Goal: Task Accomplishment & Management: Manage account settings

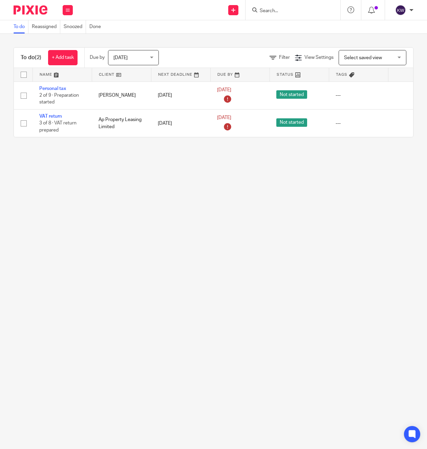
click at [276, 9] on input "Search" at bounding box center [289, 11] width 61 height 6
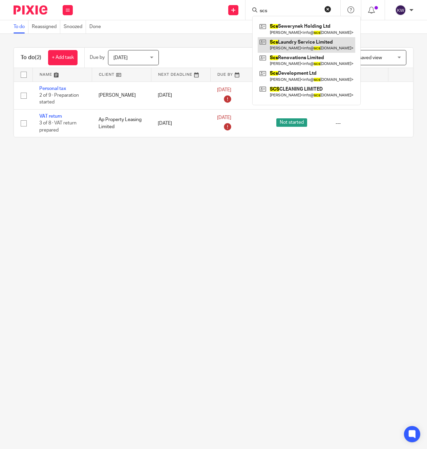
type input "scs"
click at [287, 47] on link at bounding box center [305, 45] width 97 height 16
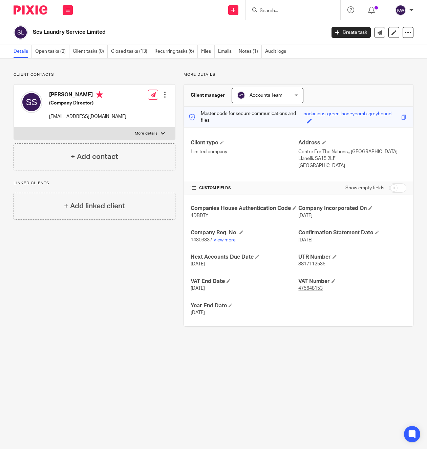
click at [70, 35] on h2 "Scs Laundry Service Limited" at bounding box center [148, 32] width 231 height 7
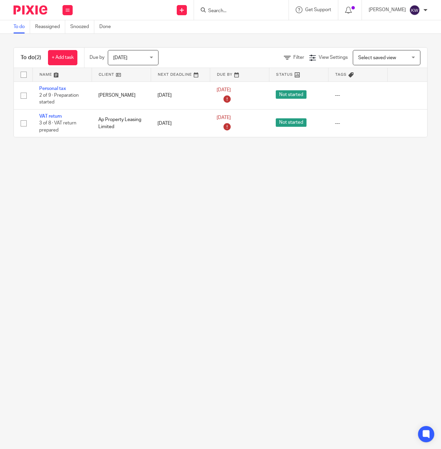
click at [266, 12] on input "Search" at bounding box center [238, 11] width 61 height 6
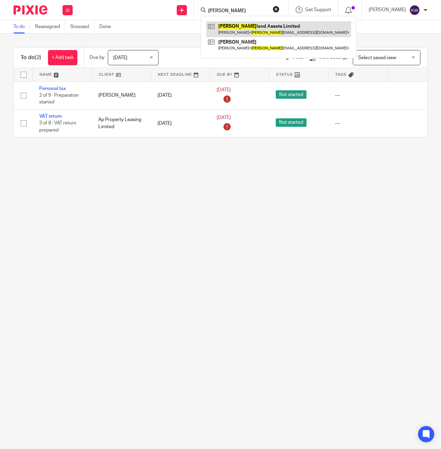
type input "[PERSON_NAME]"
click at [266, 28] on link at bounding box center [278, 29] width 145 height 16
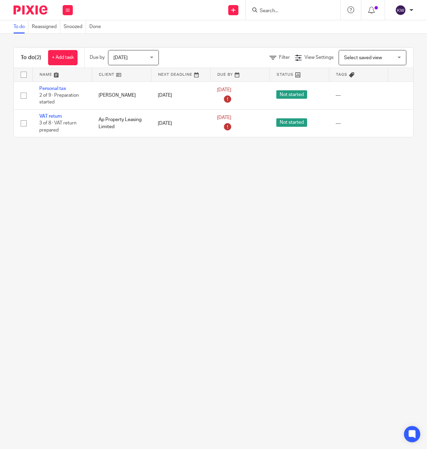
click at [280, 14] on form at bounding box center [295, 10] width 72 height 8
click at [278, 8] on input "Search" at bounding box center [289, 11] width 61 height 6
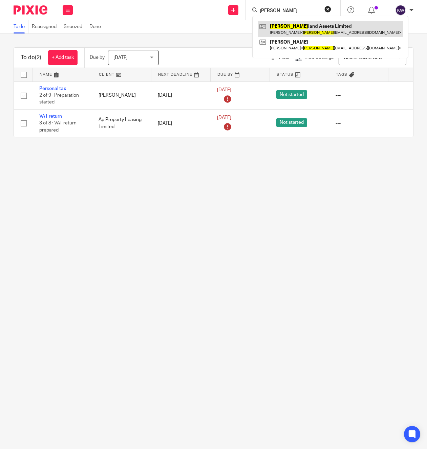
type input "suther"
click at [277, 26] on link at bounding box center [329, 29] width 145 height 16
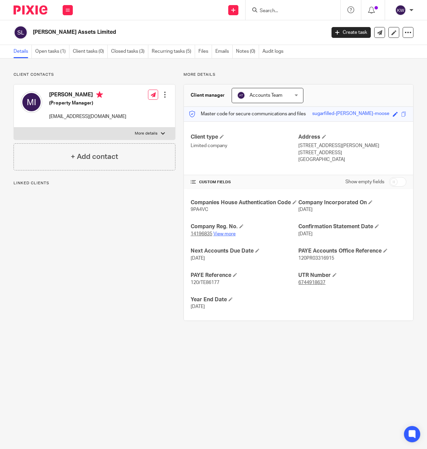
click at [229, 236] on link "View more" at bounding box center [224, 234] width 22 height 5
click at [52, 54] on link "Open tasks (1)" at bounding box center [52, 51] width 34 height 13
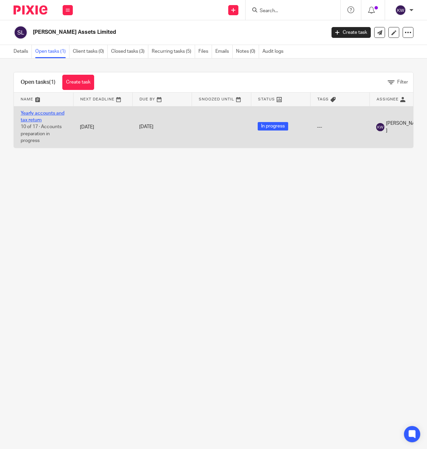
click at [61, 115] on link "Yearly accounts and tax return" at bounding box center [43, 117] width 44 height 12
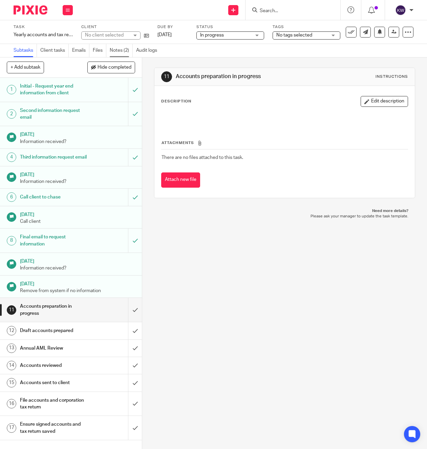
click at [124, 49] on link "Notes (2)" at bounding box center [121, 50] width 23 height 13
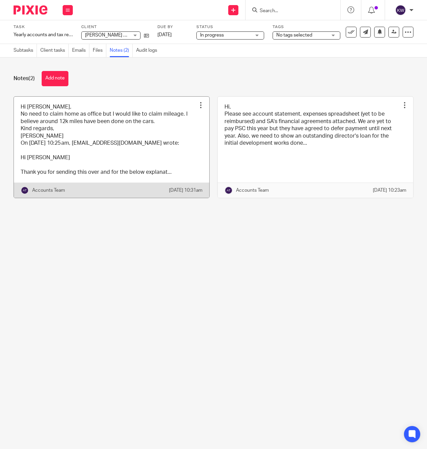
click at [148, 163] on link at bounding box center [111, 147] width 195 height 101
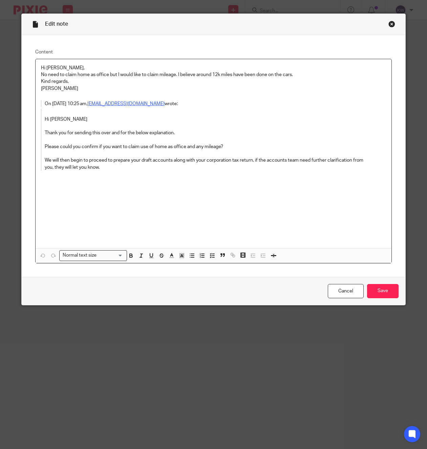
click at [390, 24] on div "Close this dialog window" at bounding box center [391, 24] width 7 height 7
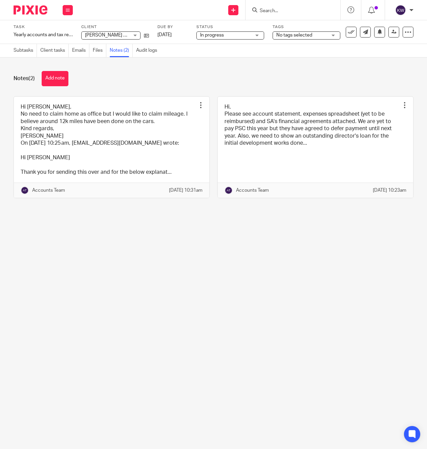
click at [276, 10] on input "Search" at bounding box center [289, 11] width 61 height 6
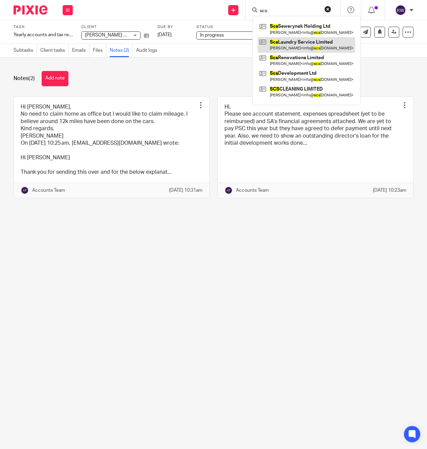
type input "scs"
click at [293, 43] on link at bounding box center [305, 45] width 97 height 16
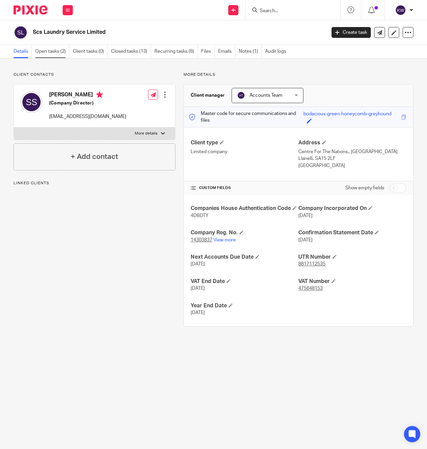
click at [51, 54] on link "Open tasks (2)" at bounding box center [52, 51] width 34 height 13
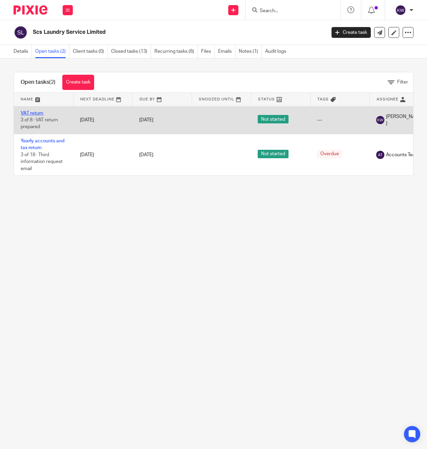
click at [43, 113] on link "VAT return" at bounding box center [32, 113] width 23 height 5
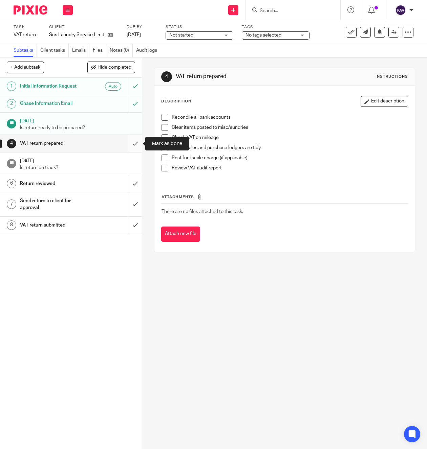
click at [135, 145] on input "submit" at bounding box center [71, 143] width 142 height 17
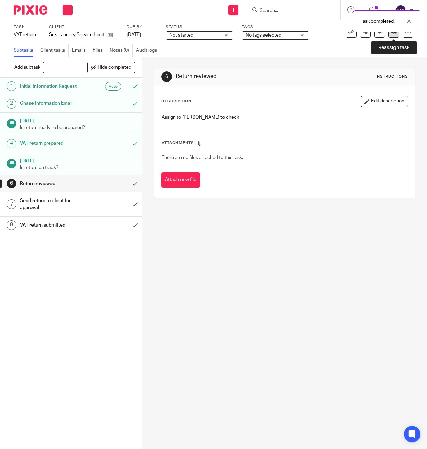
click at [393, 35] on link at bounding box center [393, 32] width 11 height 11
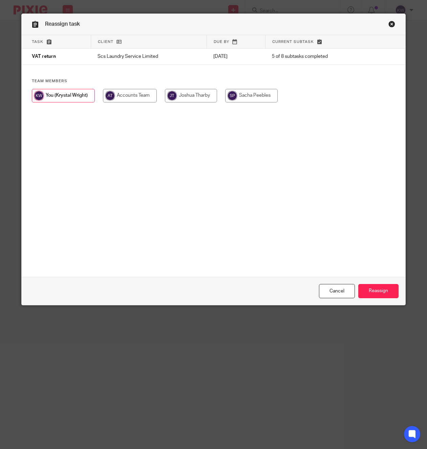
click at [187, 97] on input "radio" at bounding box center [191, 96] width 52 height 14
radio input "true"
click at [384, 290] on input "Reassign" at bounding box center [378, 291] width 40 height 15
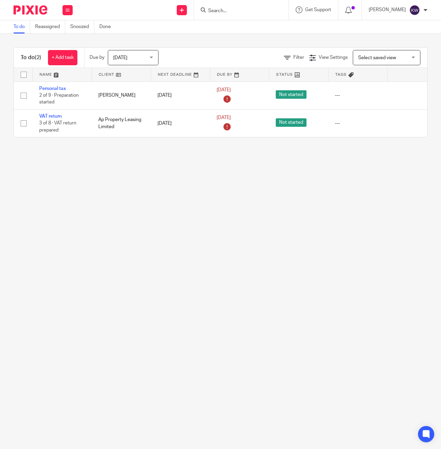
click at [237, 13] on input "Search" at bounding box center [238, 11] width 61 height 6
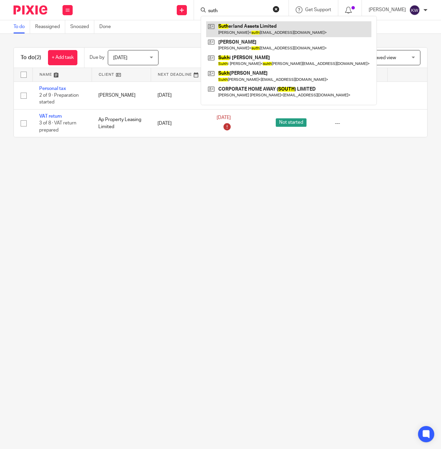
type input "suth"
click at [241, 22] on link at bounding box center [288, 29] width 165 height 16
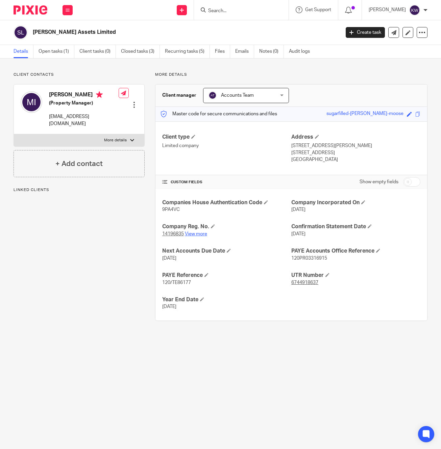
click at [198, 233] on link "View more" at bounding box center [196, 234] width 22 height 5
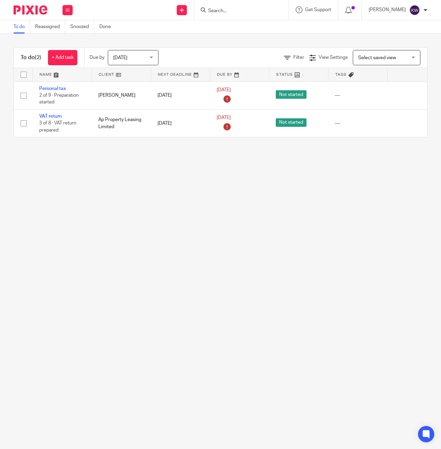
click at [259, 16] on div at bounding box center [241, 10] width 95 height 20
click at [254, 11] on input "Search" at bounding box center [238, 11] width 61 height 6
type input "lg"
drag, startPoint x: 251, startPoint y: 26, endPoint x: 311, endPoint y: 56, distance: 66.4
click at [251, 26] on link at bounding box center [263, 29] width 114 height 16
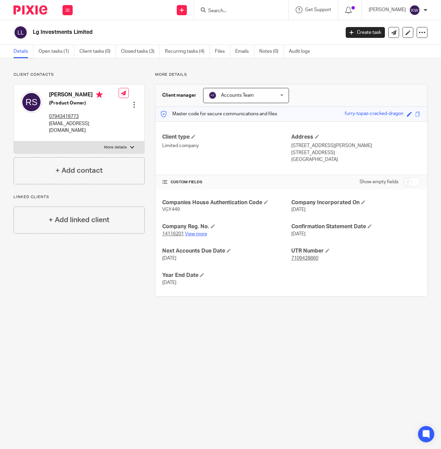
click at [202, 235] on link "View more" at bounding box center [196, 234] width 22 height 5
click at [256, 9] on input "Search" at bounding box center [238, 11] width 61 height 6
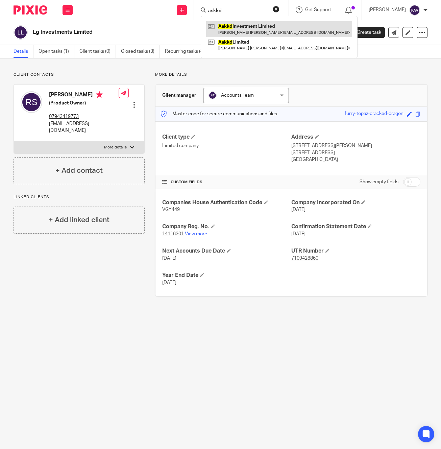
type input "askkd"
click at [257, 25] on link at bounding box center [279, 29] width 146 height 16
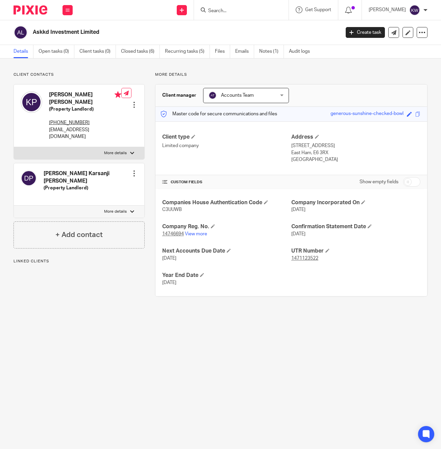
click at [244, 10] on input "Search" at bounding box center [238, 11] width 61 height 6
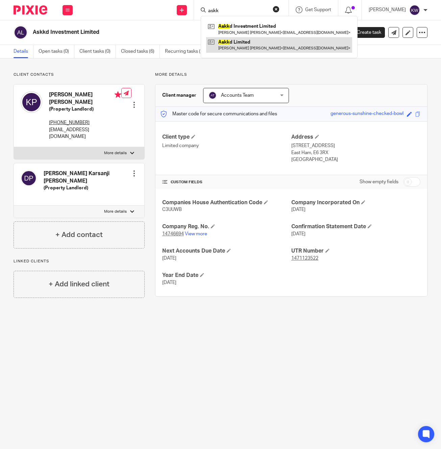
type input "askk"
click at [244, 45] on link at bounding box center [279, 45] width 146 height 16
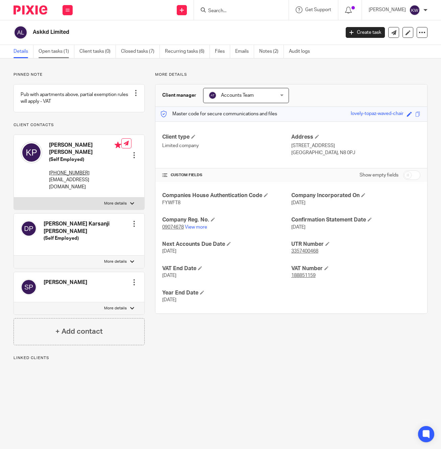
click at [56, 51] on link "Open tasks (1)" at bounding box center [57, 51] width 36 height 13
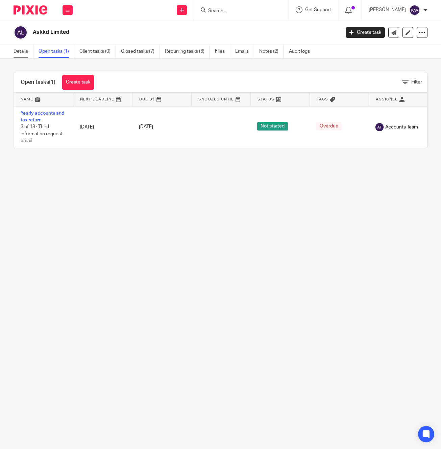
click at [29, 52] on link "Details" at bounding box center [24, 51] width 20 height 13
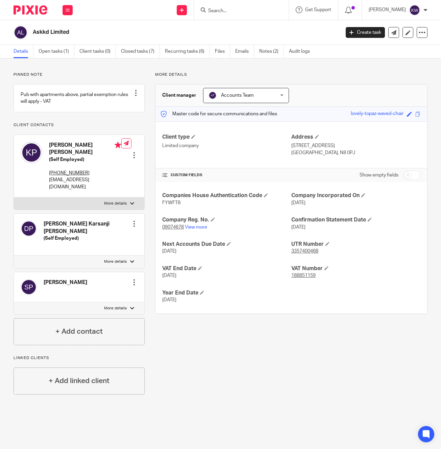
click at [245, 13] on input "Search" at bounding box center [238, 11] width 61 height 6
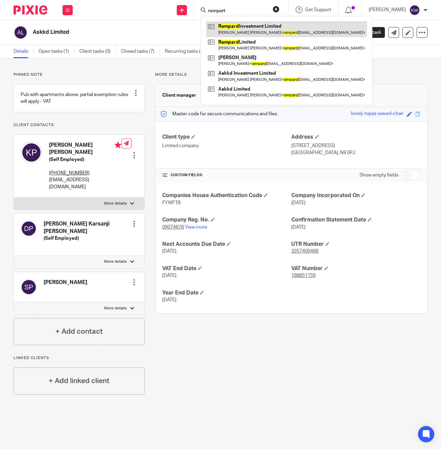
type input "rampart"
click at [255, 30] on link at bounding box center [286, 29] width 161 height 16
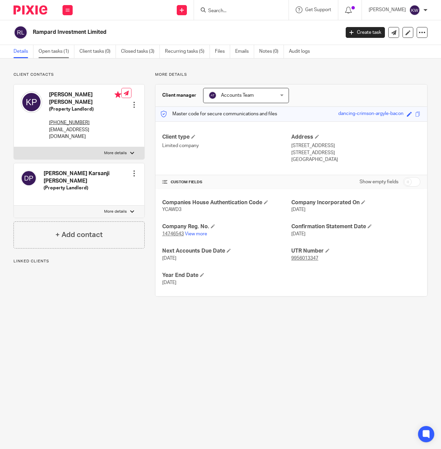
click at [52, 54] on link "Open tasks (1)" at bounding box center [57, 51] width 36 height 13
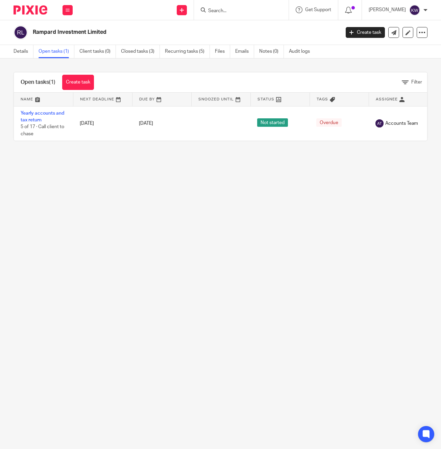
click at [231, 12] on input "Search" at bounding box center [238, 11] width 61 height 6
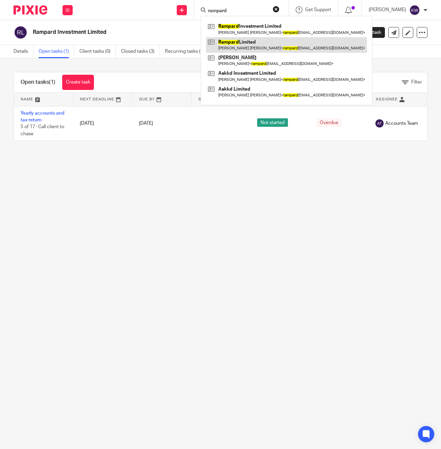
type input "rampard"
click at [238, 43] on link at bounding box center [286, 45] width 161 height 16
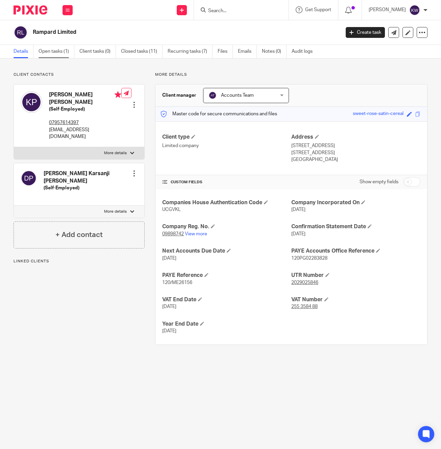
click at [63, 51] on link "Open tasks (1)" at bounding box center [57, 51] width 36 height 13
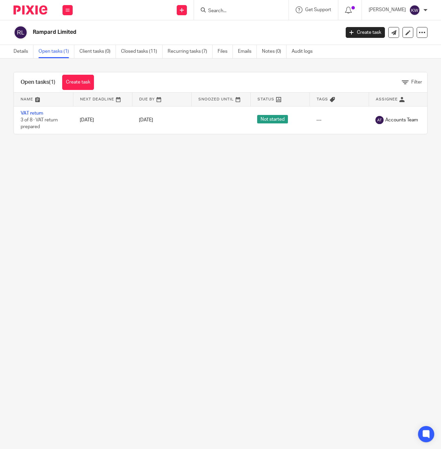
click at [238, 6] on form at bounding box center [244, 10] width 72 height 8
click at [234, 13] on input "Search" at bounding box center [238, 11] width 61 height 6
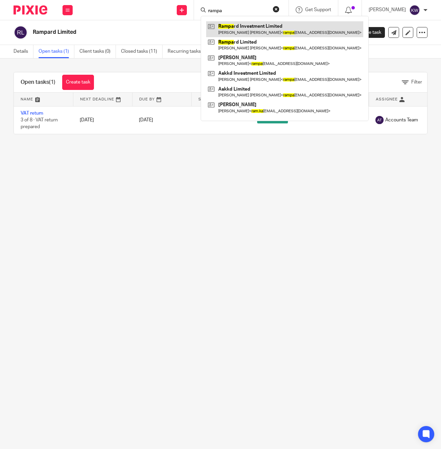
type input "rampa"
click at [241, 27] on link at bounding box center [284, 29] width 157 height 16
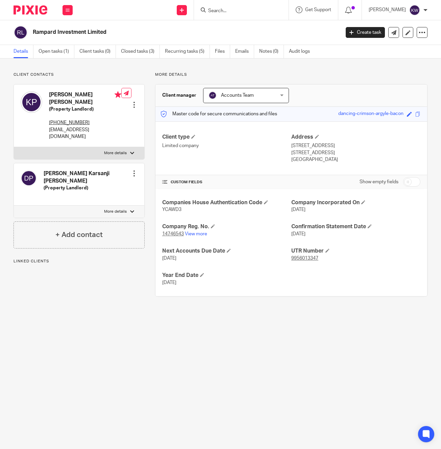
click at [254, 6] on form at bounding box center [244, 10] width 72 height 8
click at [254, 8] on input "Search" at bounding box center [238, 11] width 61 height 6
click at [248, 10] on input "Search" at bounding box center [238, 11] width 61 height 6
click at [247, 8] on input "Search" at bounding box center [238, 11] width 61 height 6
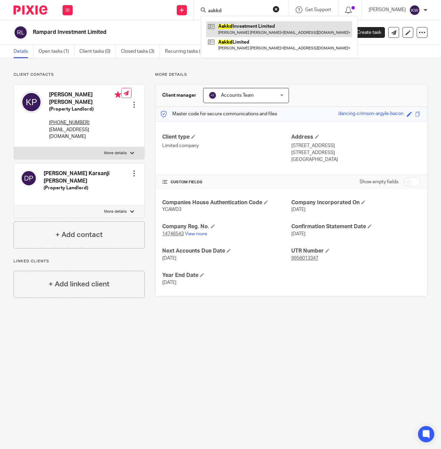
type input "askkd"
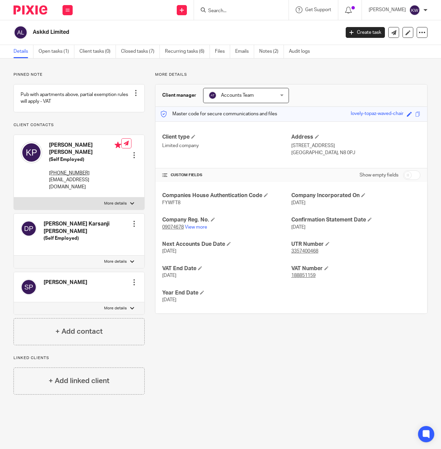
click at [238, 11] on input "Search" at bounding box center [238, 11] width 61 height 6
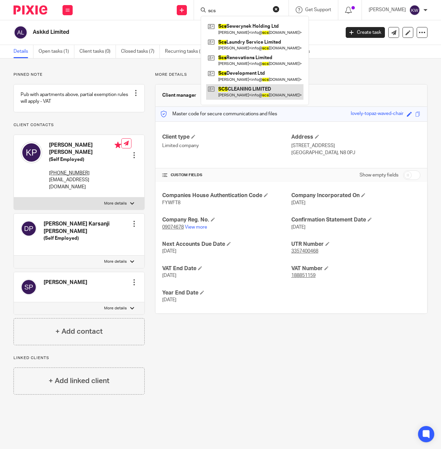
type input "scs"
click at [256, 88] on link at bounding box center [254, 92] width 97 height 16
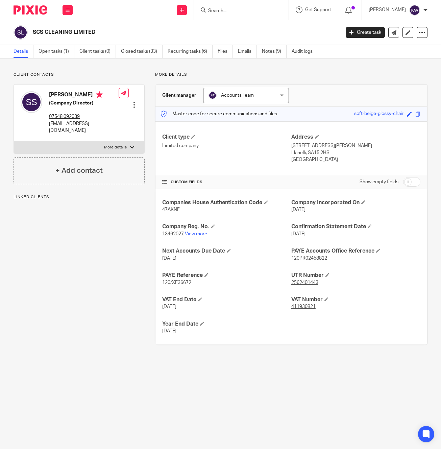
click at [69, 133] on div "[PERSON_NAME] (Company Director) 07548 092039 [EMAIL_ADDRESS][DOMAIN_NAME]" at bounding box center [70, 112] width 98 height 49
copy div "[EMAIL_ADDRESS][DOMAIN_NAME]"
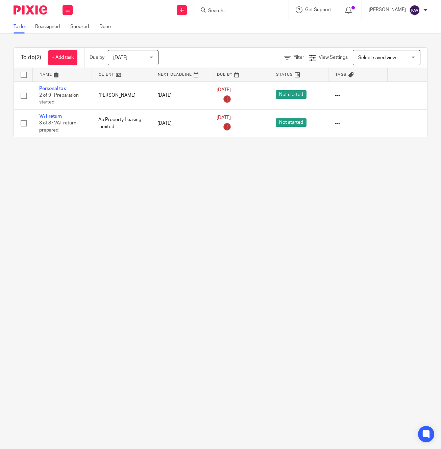
click at [247, 13] on input "Search" at bounding box center [238, 11] width 61 height 6
type input "key"
click at [246, 34] on link at bounding box center [272, 29] width 133 height 16
click at [245, 9] on input "Search" at bounding box center [238, 11] width 61 height 6
type input "key"
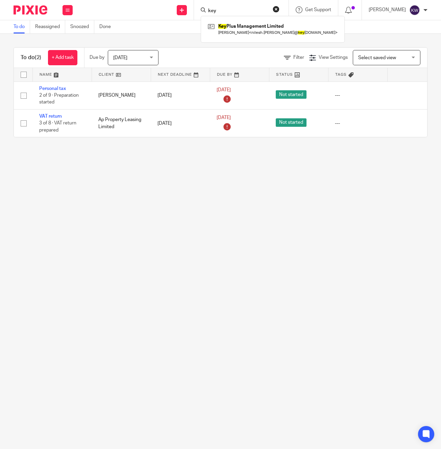
drag, startPoint x: 246, startPoint y: 26, endPoint x: 48, endPoint y: 67, distance: 202.8
click at [246, 26] on link at bounding box center [272, 29] width 133 height 16
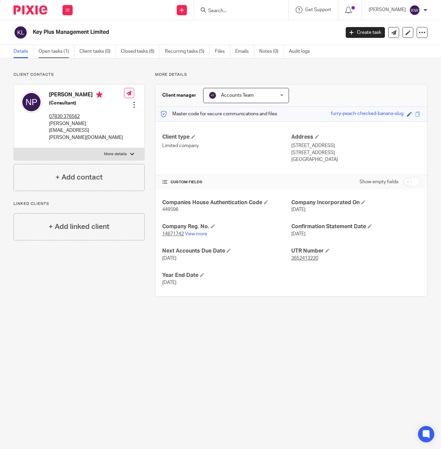
click at [55, 51] on link "Open tasks (1)" at bounding box center [57, 51] width 36 height 13
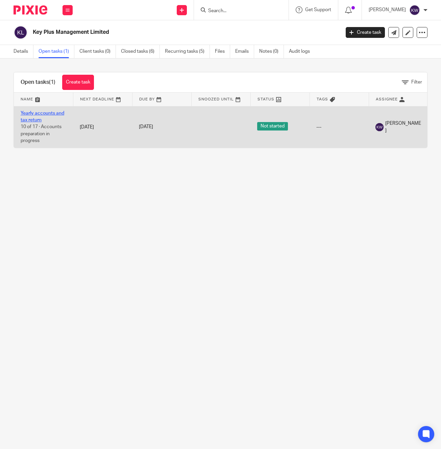
click at [53, 114] on link "Yearly accounts and tax return" at bounding box center [43, 117] width 44 height 12
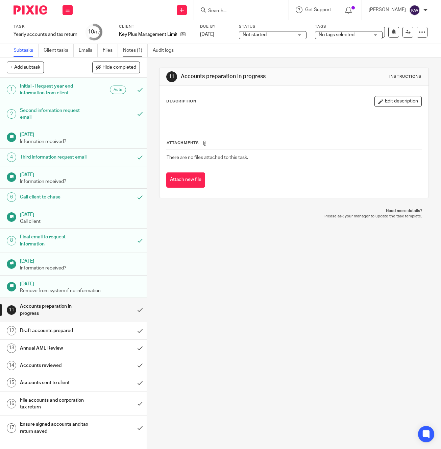
click at [137, 49] on link "Notes (1)" at bounding box center [135, 50] width 25 height 13
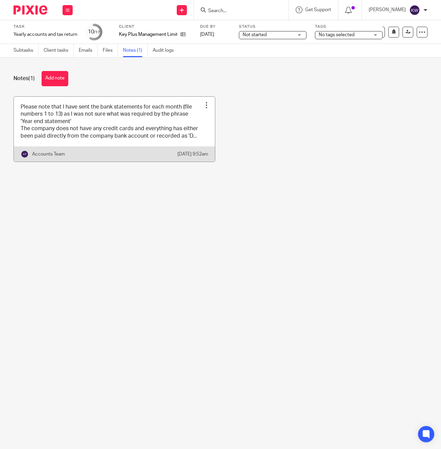
click at [86, 130] on link at bounding box center [114, 129] width 201 height 65
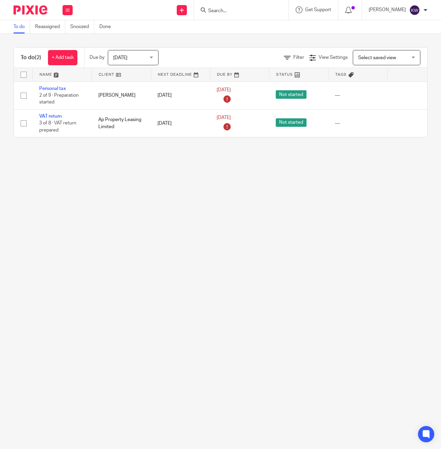
drag, startPoint x: 0, startPoint y: 0, endPoint x: 273, endPoint y: 14, distance: 273.7
click at [273, 14] on form at bounding box center [244, 10] width 72 height 8
click at [269, 11] on input "Search" at bounding box center [238, 11] width 61 height 6
type input "key"
click at [270, 32] on link at bounding box center [272, 29] width 133 height 16
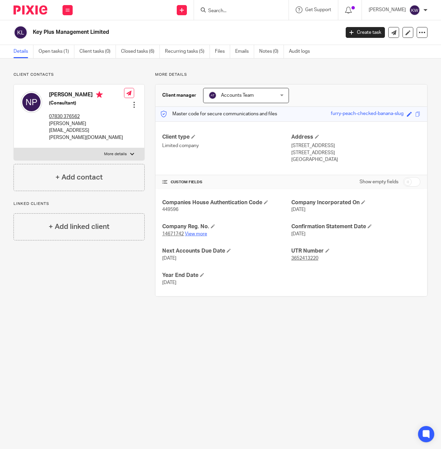
click at [199, 235] on link "View more" at bounding box center [196, 234] width 22 height 5
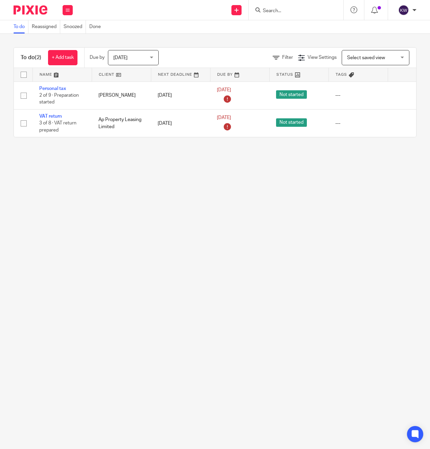
drag, startPoint x: 259, startPoint y: 15, endPoint x: 264, endPoint y: 14, distance: 5.1
click at [259, 15] on div at bounding box center [296, 10] width 95 height 20
click at [268, 14] on form at bounding box center [298, 10] width 72 height 8
type input "key"
click at [285, 29] on link at bounding box center [327, 29] width 133 height 16
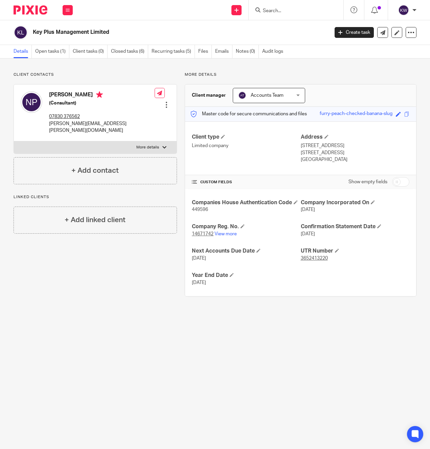
click at [78, 31] on h2 "Key Plus Management Limited" at bounding box center [149, 32] width 233 height 7
click at [71, 32] on h2 "Key Plus Management Limited" at bounding box center [149, 32] width 233 height 7
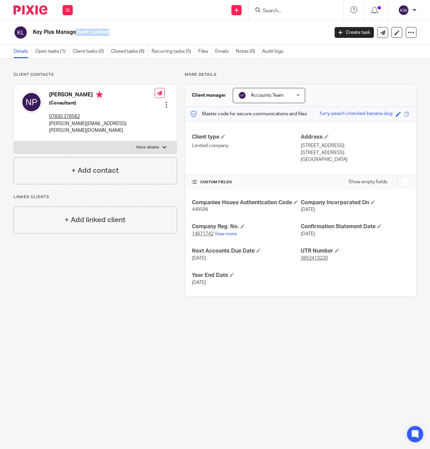
click at [71, 32] on h2 "Key Plus Management Limited" at bounding box center [149, 32] width 233 height 7
click at [283, 14] on input "Search" at bounding box center [292, 11] width 61 height 6
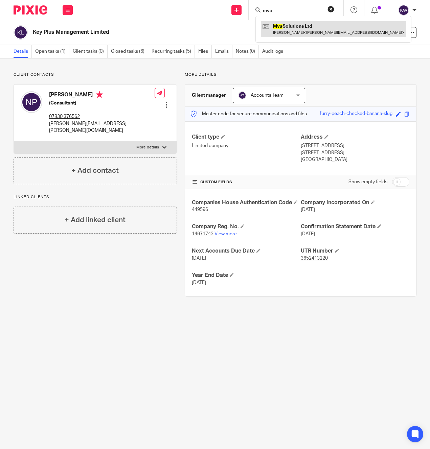
type input "mva"
click at [281, 28] on link at bounding box center [333, 29] width 145 height 16
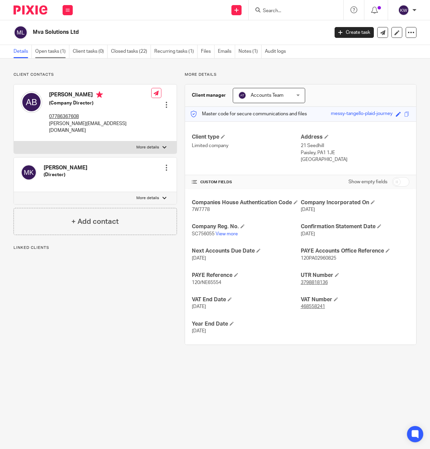
click at [48, 54] on link "Open tasks (1)" at bounding box center [52, 51] width 34 height 13
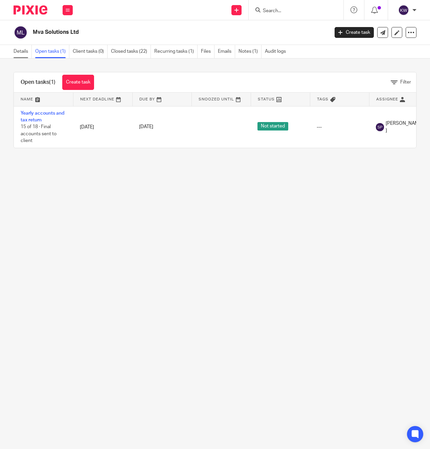
click at [25, 54] on link "Details" at bounding box center [23, 51] width 18 height 13
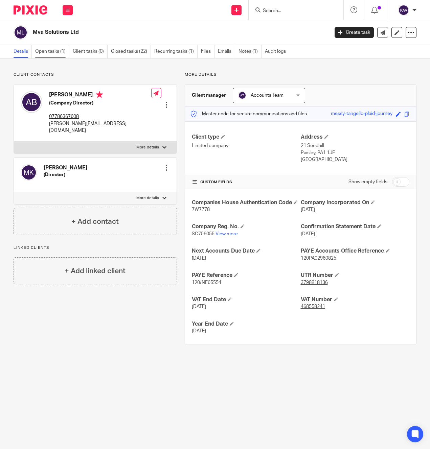
click at [54, 49] on link "Open tasks (1)" at bounding box center [52, 51] width 34 height 13
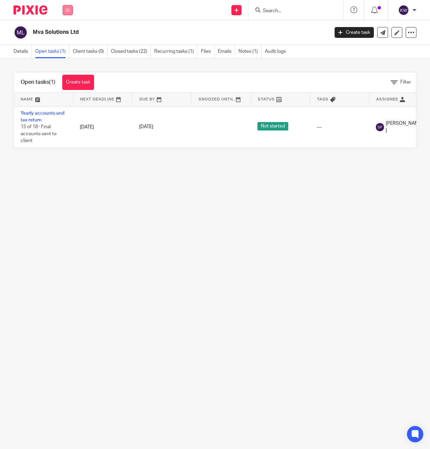
click at [64, 13] on button at bounding box center [68, 10] width 10 height 10
click at [68, 62] on link "Team" at bounding box center [64, 61] width 11 height 5
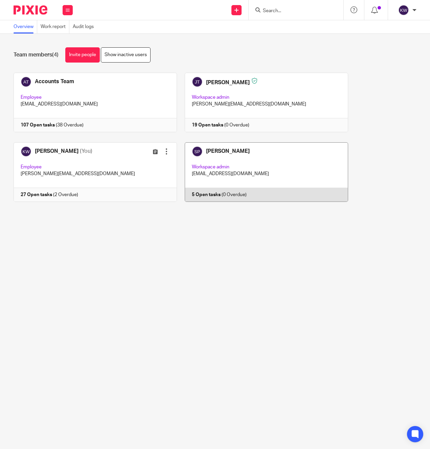
click at [243, 171] on link at bounding box center [262, 172] width 171 height 60
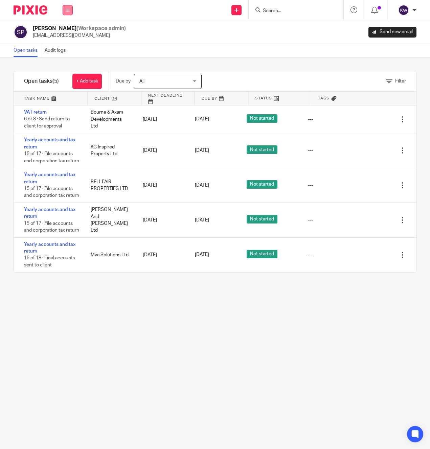
click at [68, 13] on button at bounding box center [68, 10] width 10 height 10
click at [68, 62] on link "Team" at bounding box center [65, 61] width 12 height 5
